Goal: Task Accomplishment & Management: Complete application form

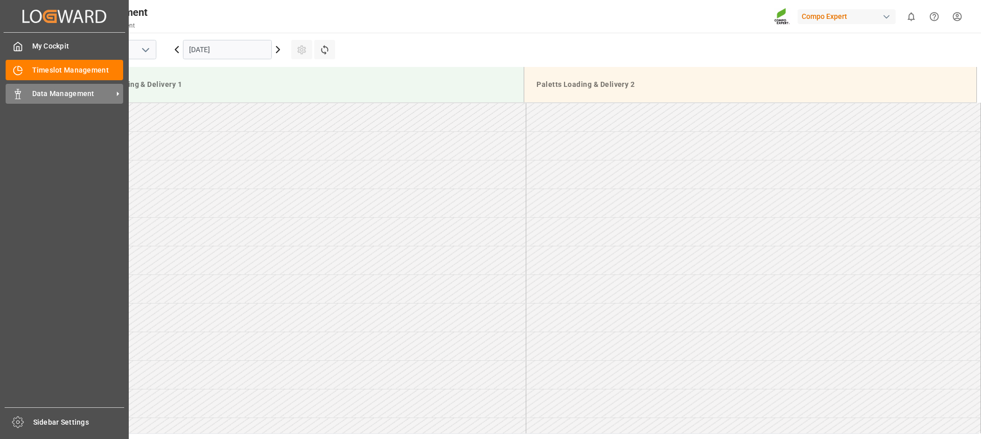
scroll to position [566, 0]
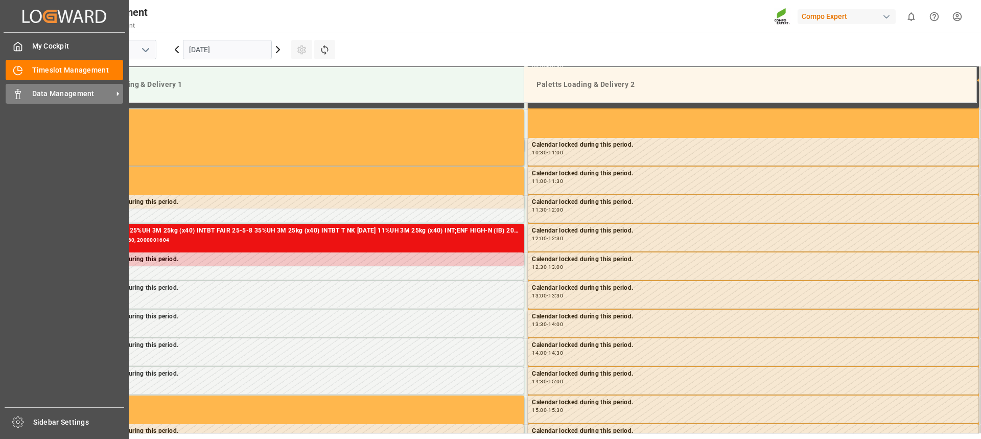
click at [23, 93] on div "Data Management Data Management" at bounding box center [65, 94] width 118 height 20
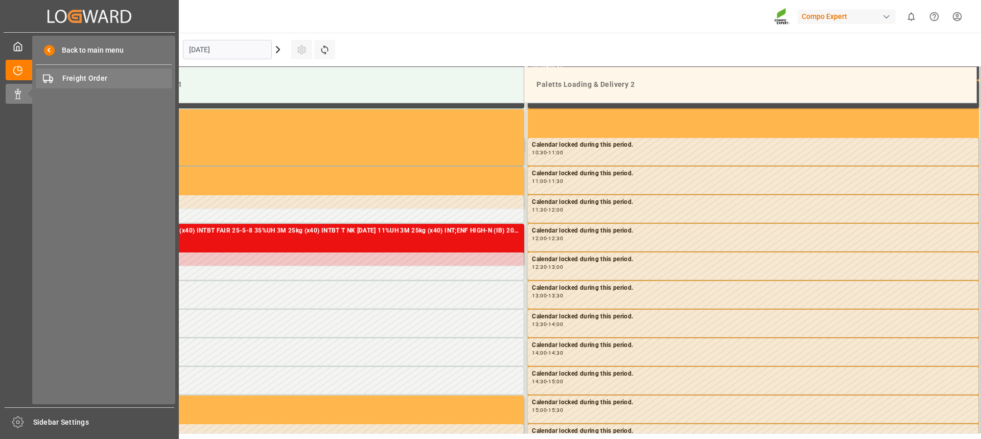
click at [98, 72] on div "Freight Order Freight Order" at bounding box center [104, 78] width 136 height 20
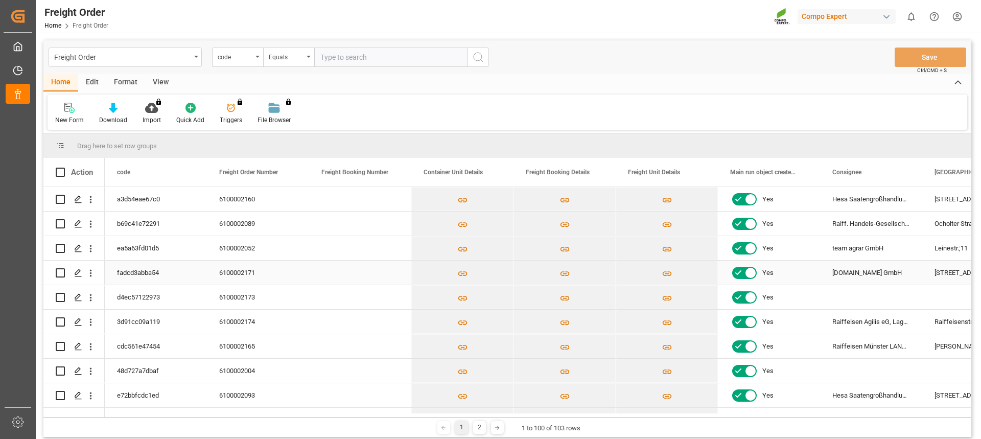
scroll to position [51, 0]
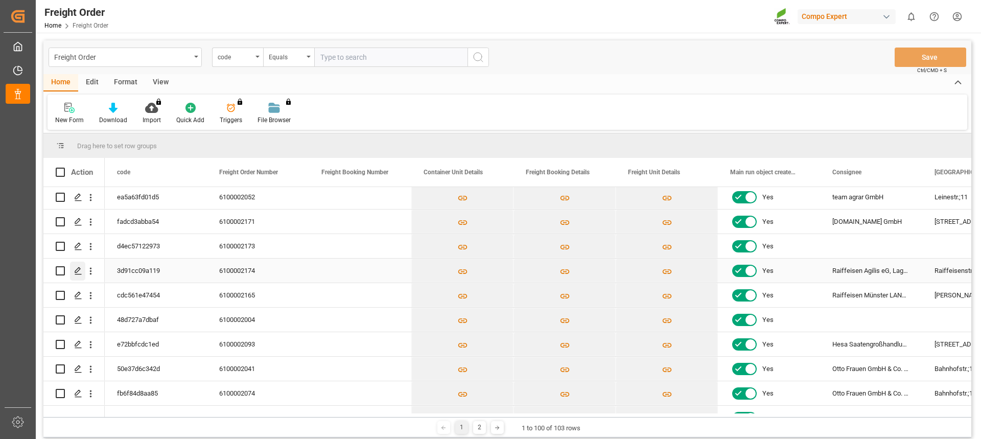
click at [78, 272] on polygon "Press SPACE to select this row." at bounding box center [77, 270] width 5 height 5
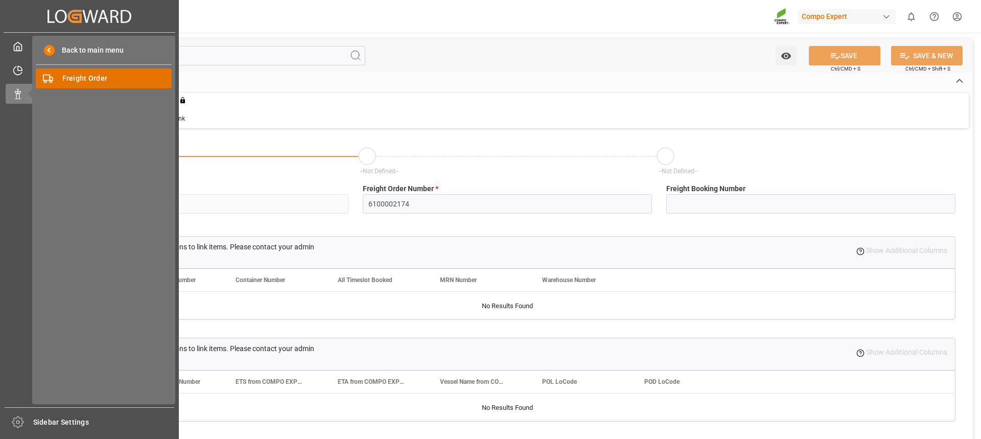
click at [103, 79] on span "Freight Order" at bounding box center [117, 78] width 110 height 11
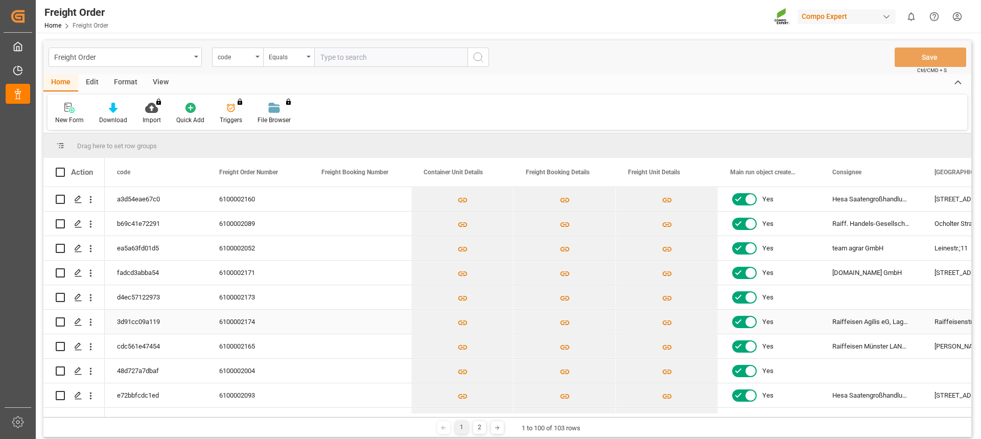
scroll to position [51, 0]
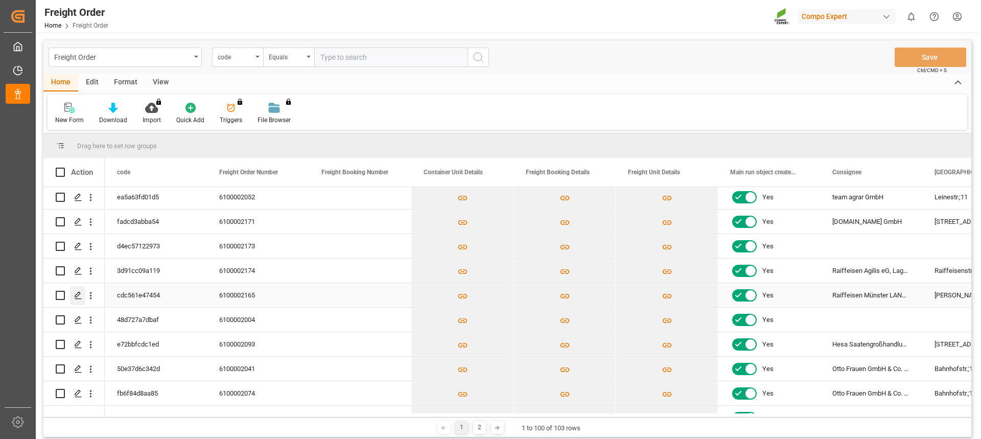
click at [74, 297] on icon "Press SPACE to select this row." at bounding box center [78, 295] width 8 height 8
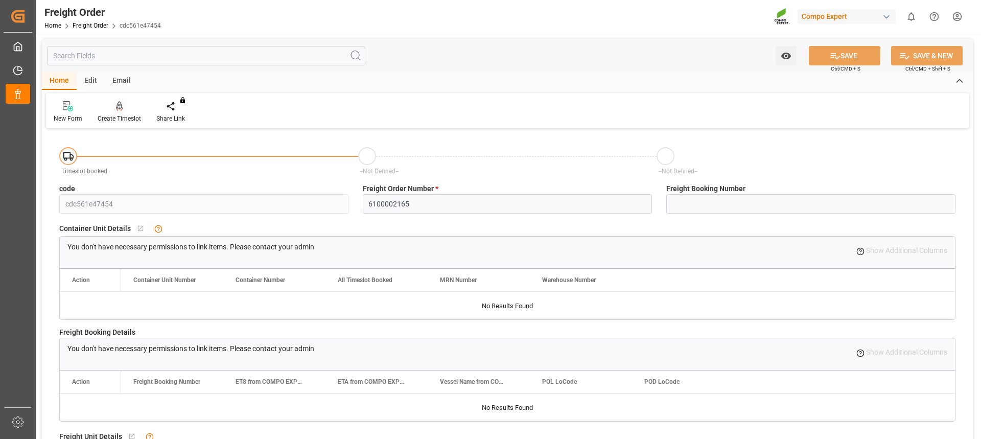
click at [113, 110] on div at bounding box center [119, 106] width 43 height 11
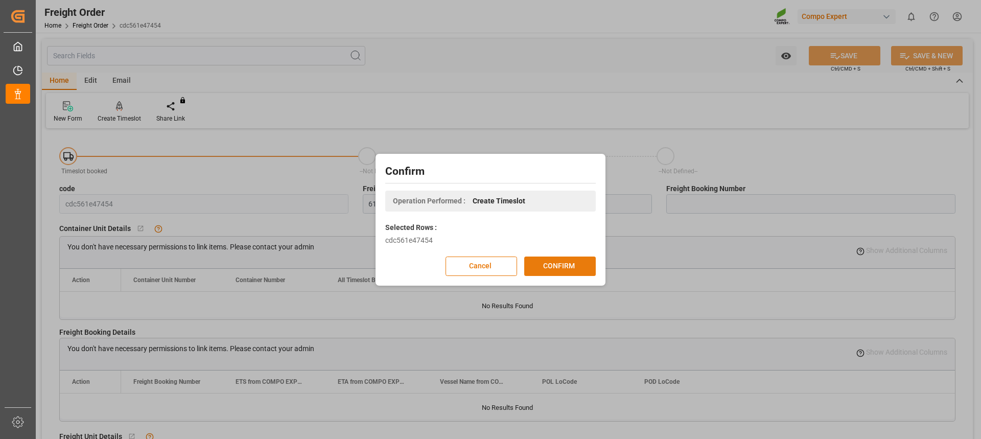
click at [579, 264] on button "CONFIRM" at bounding box center [560, 265] width 72 height 19
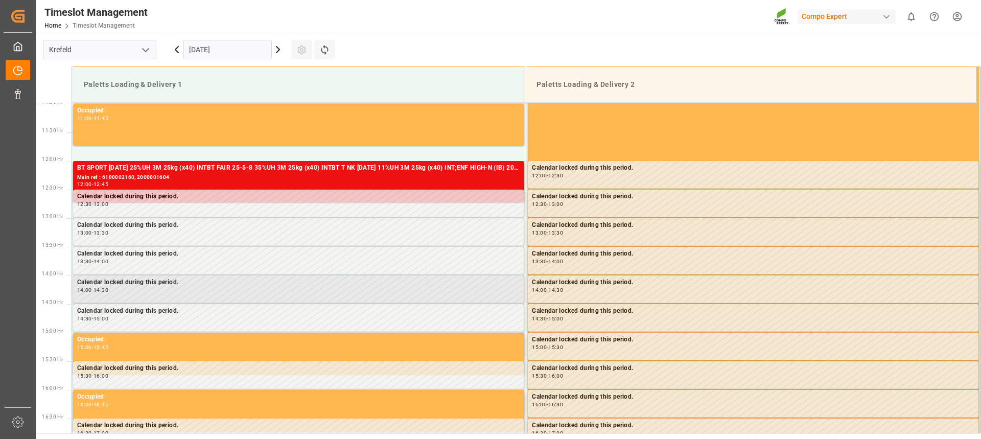
scroll to position [680, 0]
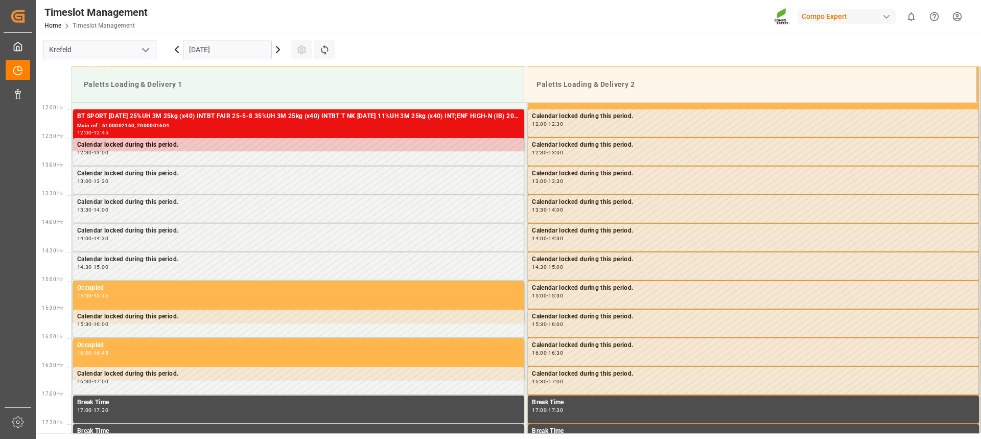
click at [277, 51] on icon at bounding box center [278, 49] width 12 height 12
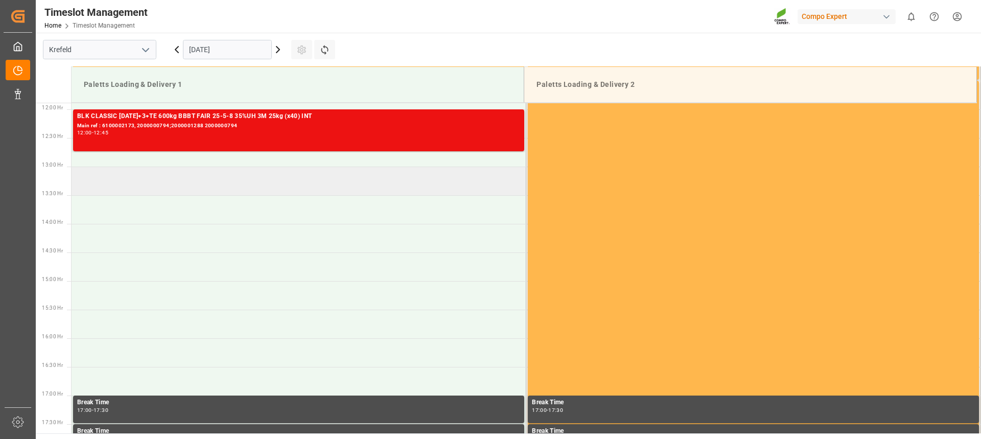
click at [168, 176] on td at bounding box center [299, 181] width 455 height 29
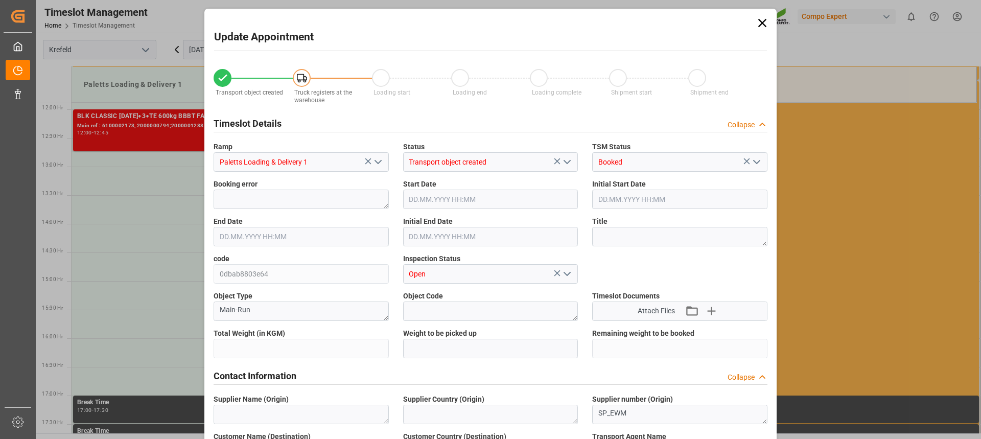
type input "12256"
type input "0"
type input "[DATE] 13:00"
type input "[DATE] 13:30"
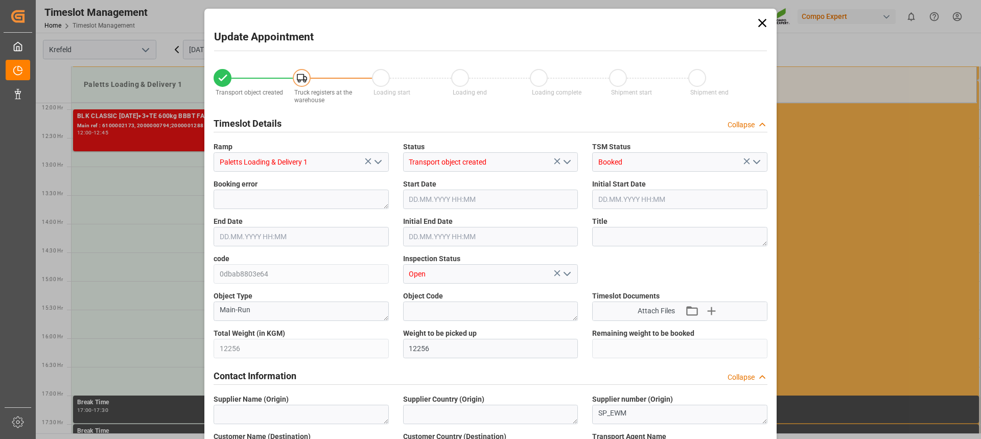
type input "[DATE] 15:49"
type input "[DATE] 10:34"
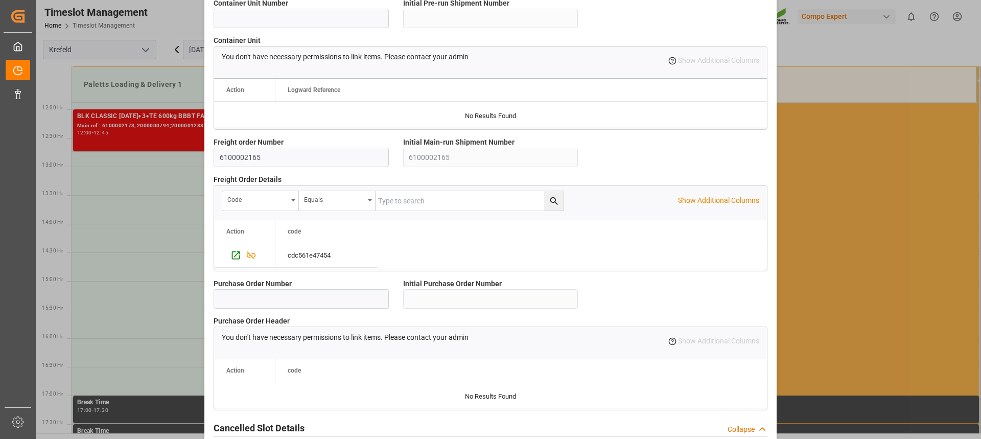
scroll to position [906, 0]
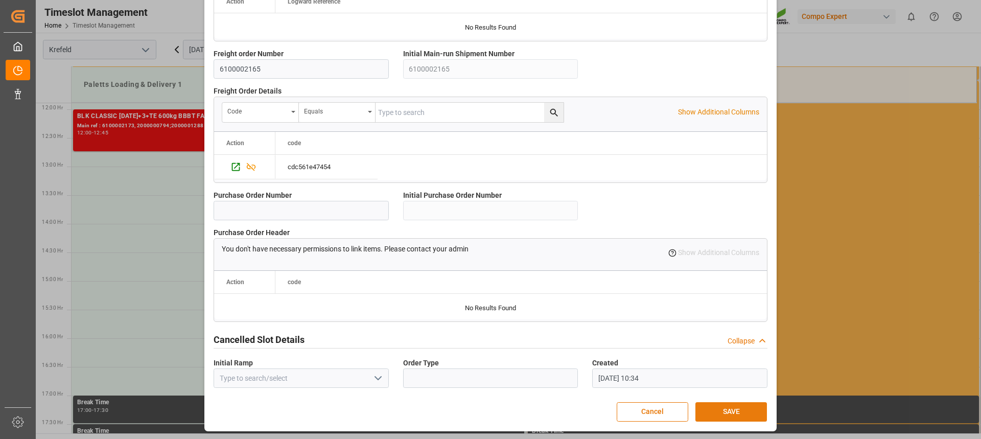
click at [740, 411] on button "SAVE" at bounding box center [731, 411] width 72 height 19
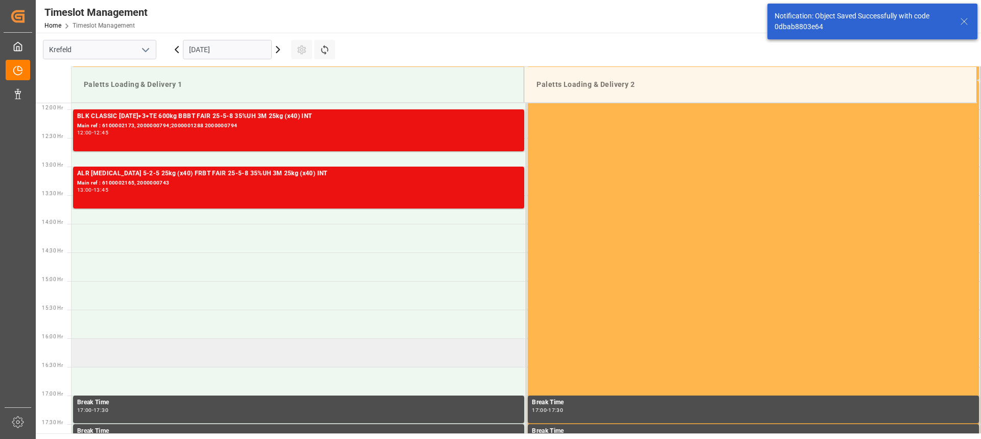
scroll to position [629, 0]
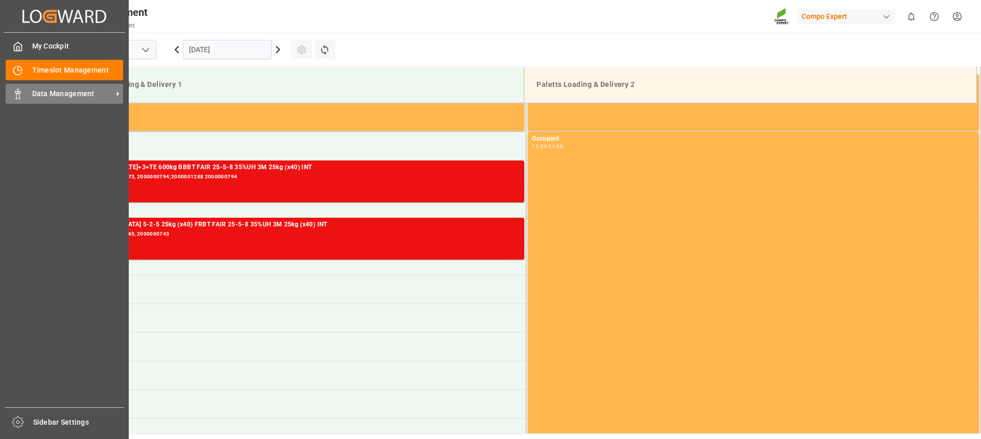
click at [19, 95] on rect at bounding box center [17, 96] width 3 height 5
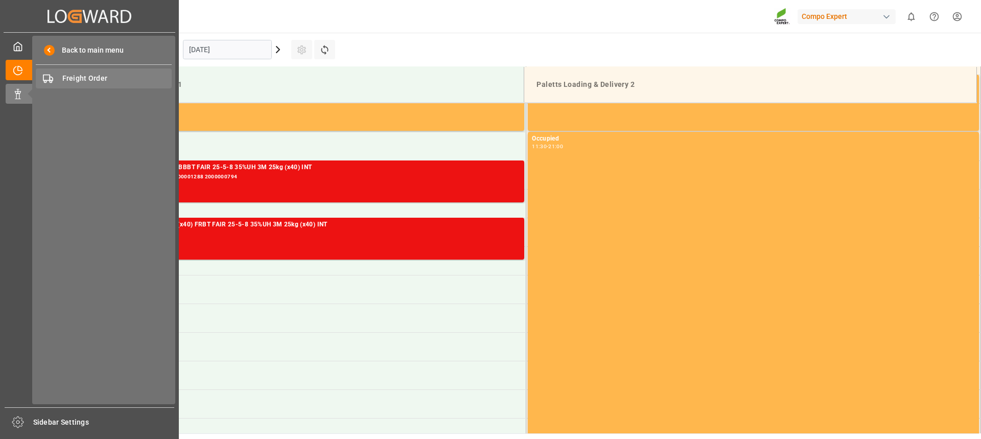
click at [79, 80] on span "Freight Order" at bounding box center [117, 78] width 110 height 11
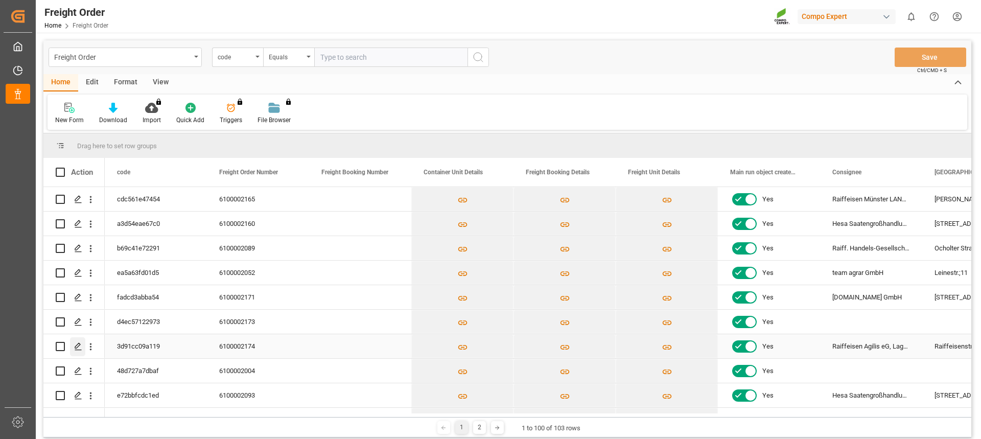
click at [79, 347] on icon "Press SPACE to select this row." at bounding box center [78, 346] width 8 height 8
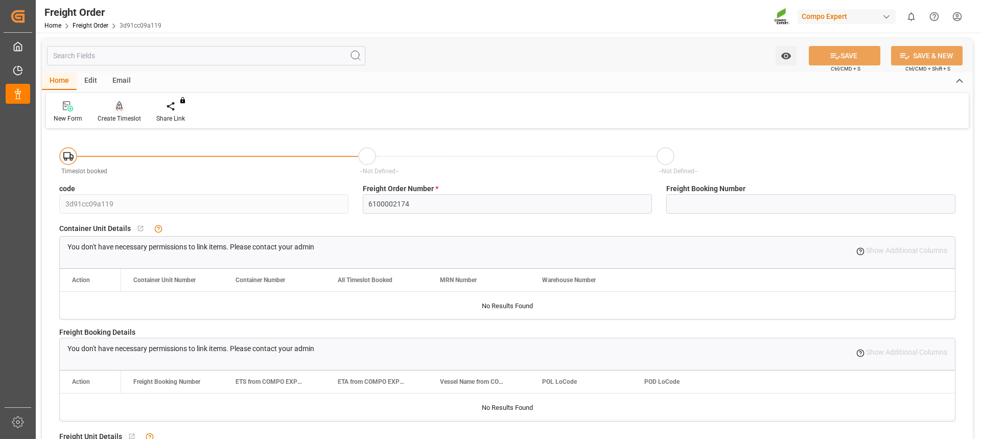
click at [120, 109] on icon at bounding box center [119, 105] width 7 height 9
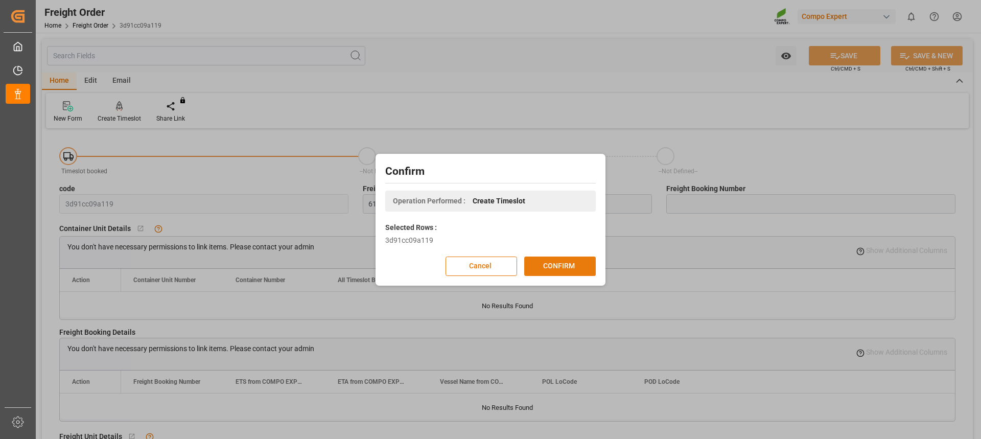
click at [558, 265] on button "CONFIRM" at bounding box center [560, 265] width 72 height 19
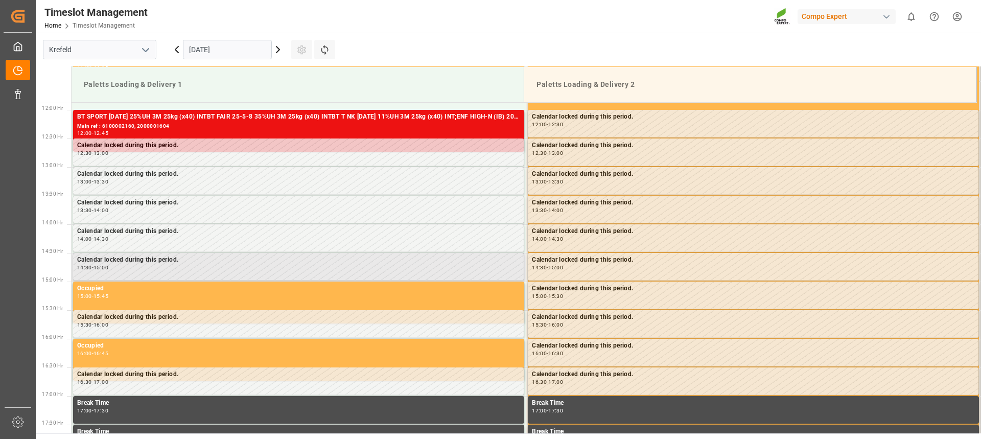
scroll to position [680, 0]
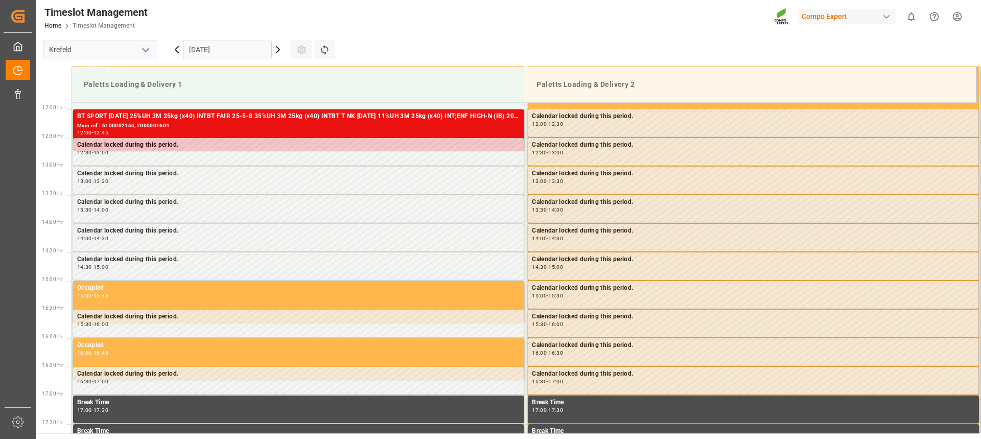
click at [275, 45] on icon at bounding box center [278, 49] width 12 height 12
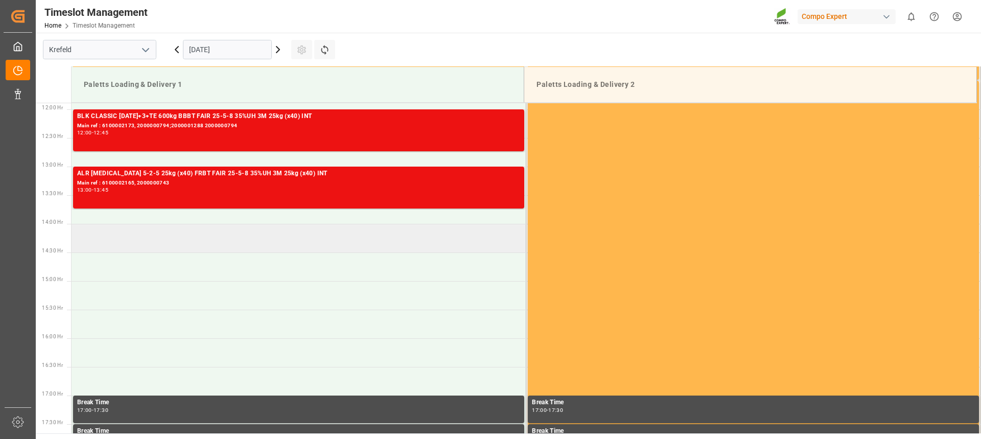
click at [194, 228] on td at bounding box center [299, 238] width 455 height 29
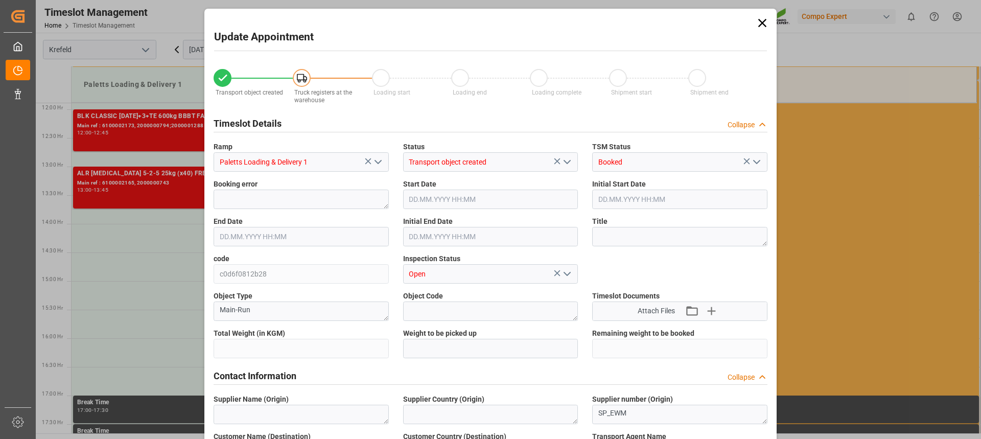
type input "8183.6"
type input "0"
type input "25.09.2025 14:00"
type input "25.09.2025 14:30"
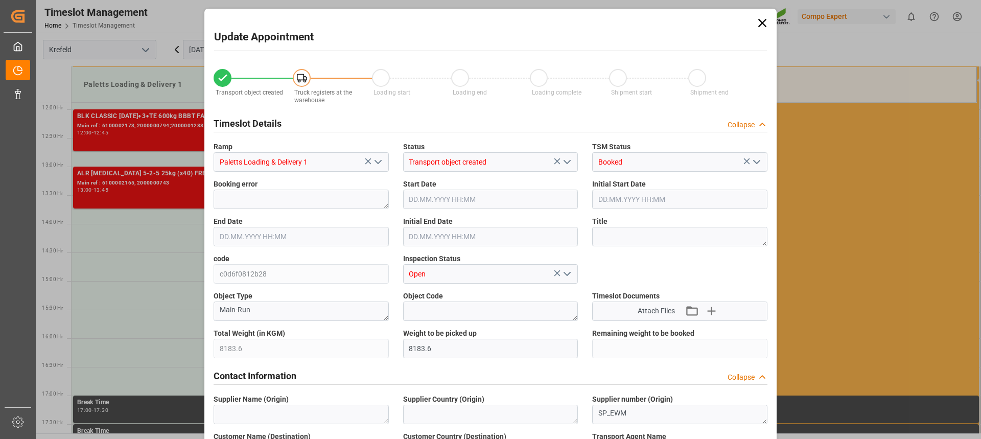
type input "23.09.2025 08:49"
type input "[DATE] 10:34"
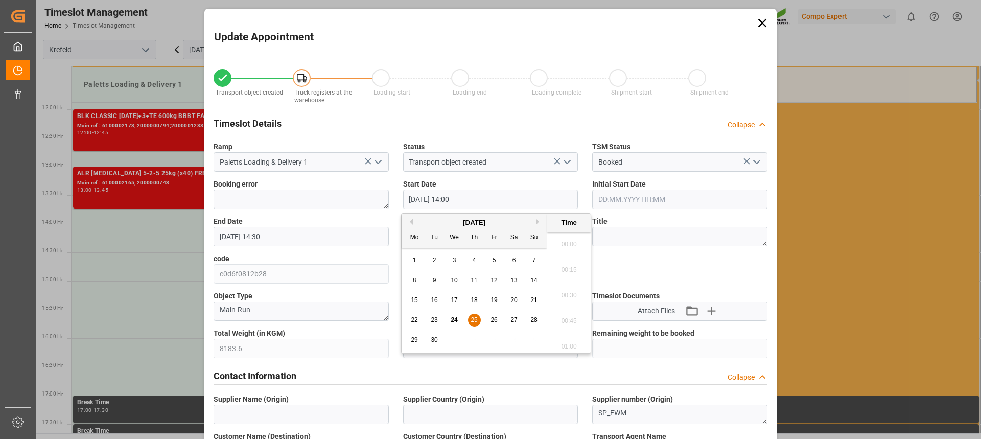
click at [508, 194] on input "25.09.2025 14:00" at bounding box center [490, 199] width 175 height 19
click at [473, 319] on span "25" at bounding box center [474, 319] width 7 height 7
click at [557, 272] on li "13:45" at bounding box center [568, 267] width 43 height 26
type input "25.09.2025 13:45"
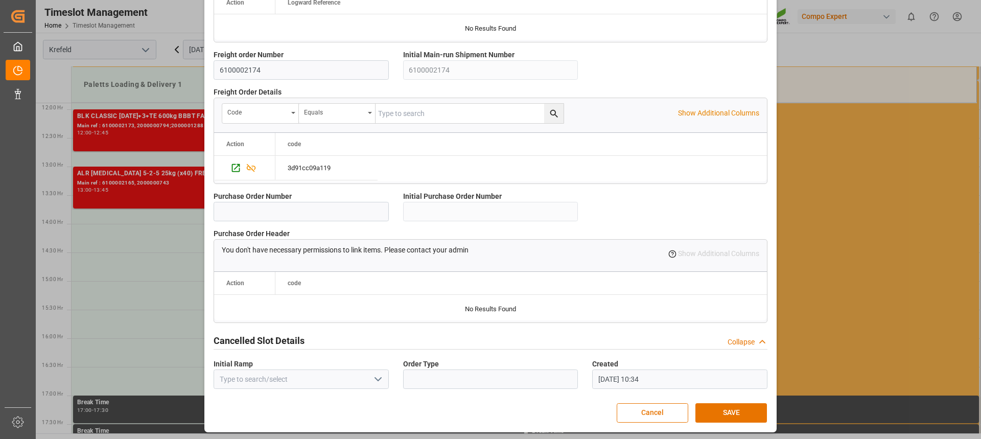
scroll to position [906, 0]
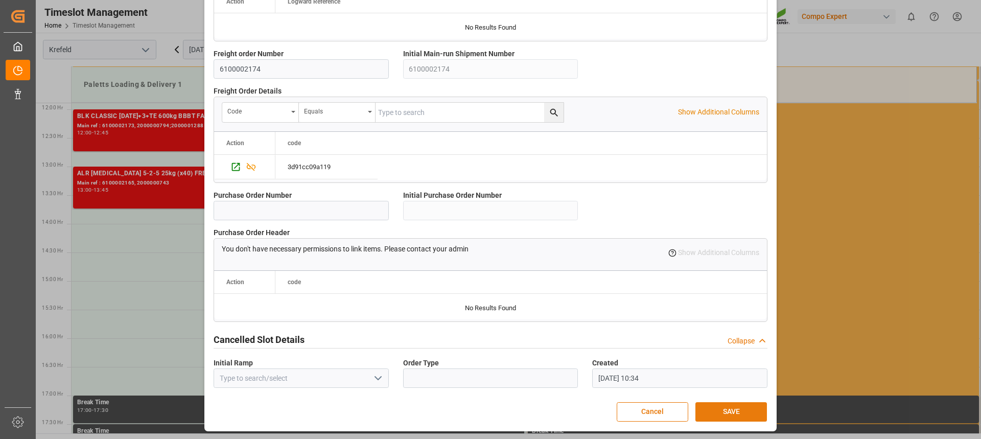
click at [722, 405] on button "SAVE" at bounding box center [731, 411] width 72 height 19
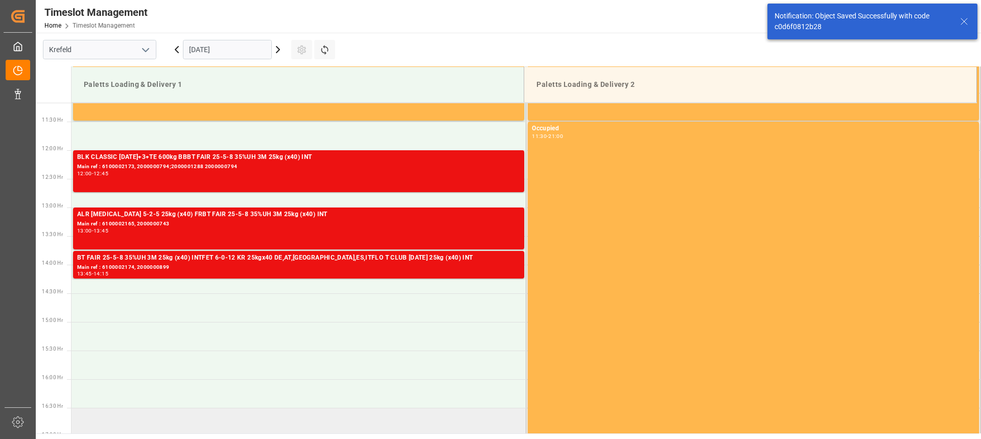
scroll to position [635, 0]
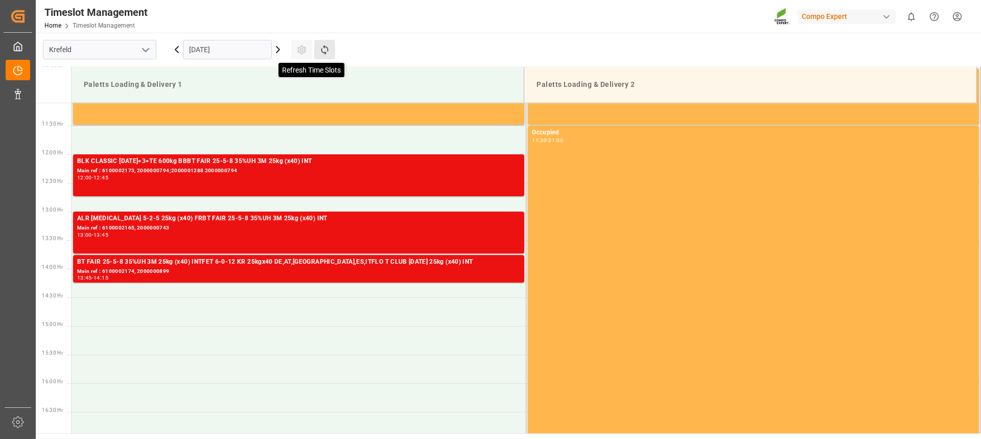
click at [326, 54] on icon at bounding box center [324, 49] width 11 height 11
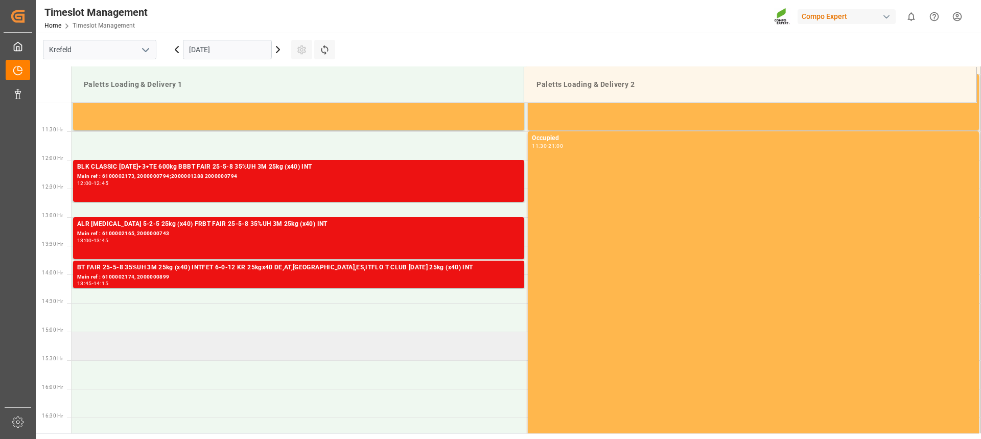
scroll to position [629, 0]
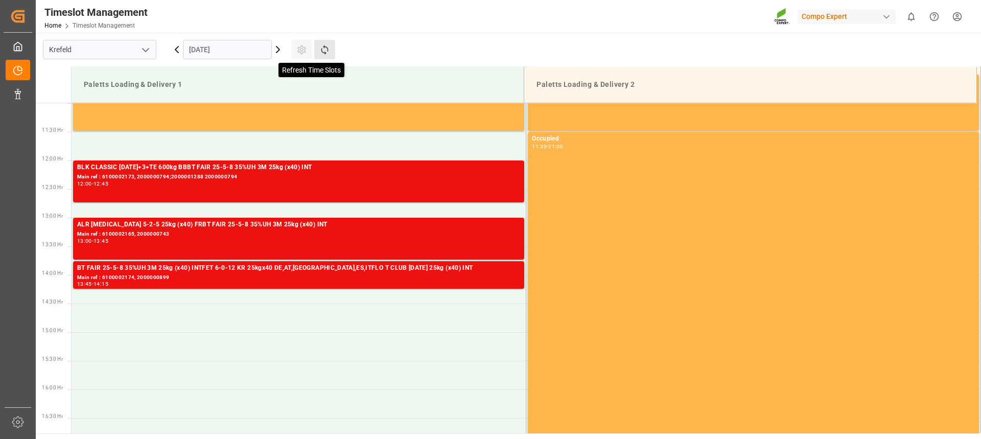
click at [330, 50] on icon at bounding box center [324, 49] width 11 height 11
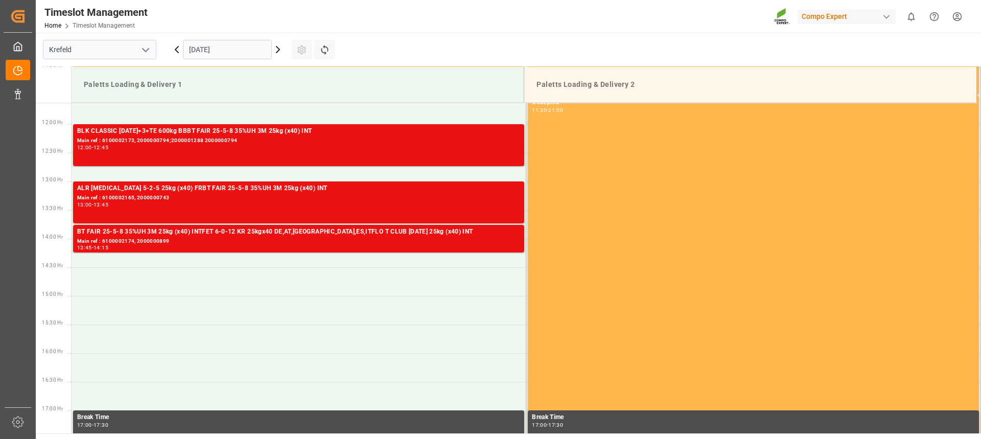
scroll to position [680, 0]
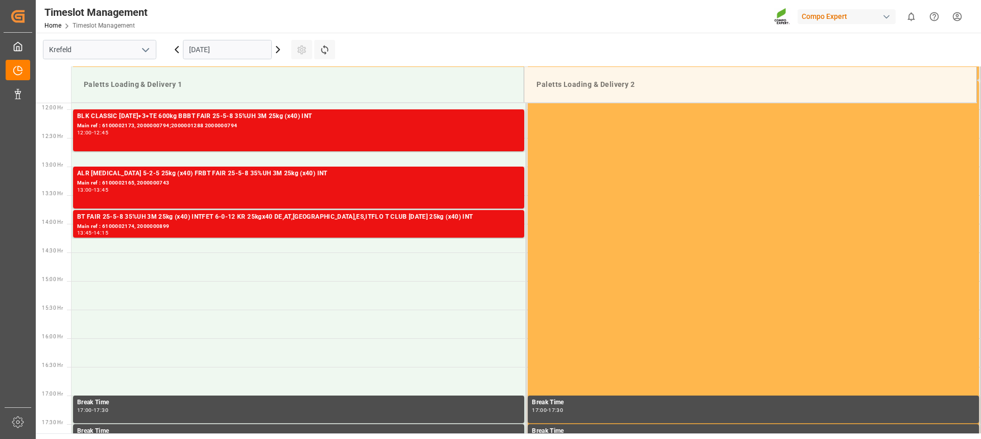
click at [174, 50] on icon at bounding box center [177, 49] width 12 height 12
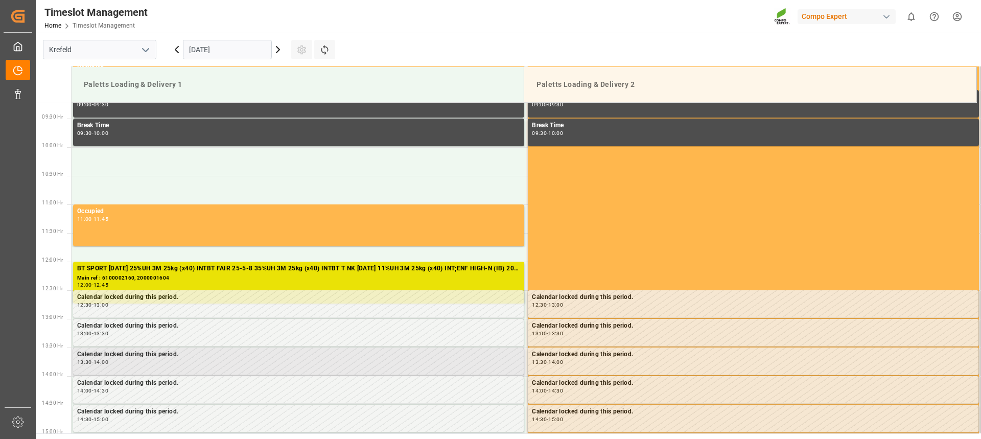
scroll to position [527, 0]
